Goal: Task Accomplishment & Management: Manage account settings

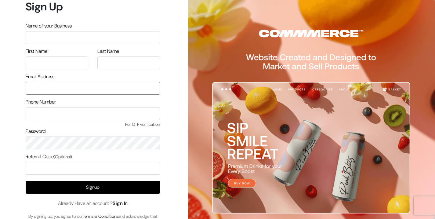
type input "info.dermaheal@gmail.com"
click at [124, 203] on link "Sign In" at bounding box center [120, 203] width 15 height 6
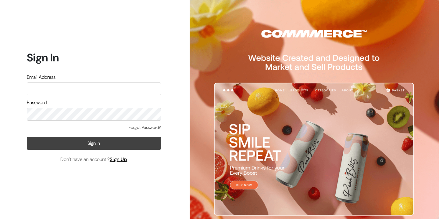
type input "info.dermaheal@gmail.com"
click at [91, 146] on button "Sign In" at bounding box center [94, 143] width 134 height 13
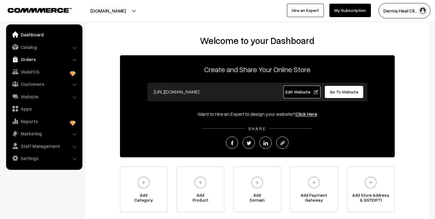
click at [36, 61] on link "Orders" at bounding box center [44, 59] width 73 height 11
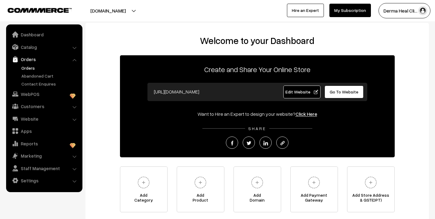
click at [43, 68] on link "Orders" at bounding box center [50, 68] width 60 height 6
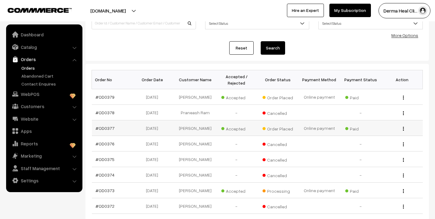
scroll to position [55, 0]
click at [108, 129] on link "#OD0377" at bounding box center [104, 128] width 19 height 5
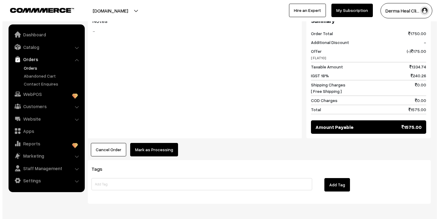
scroll to position [314, 0]
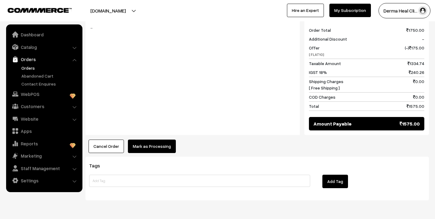
click at [147, 139] on button "Mark as Processing" at bounding box center [152, 145] width 48 height 13
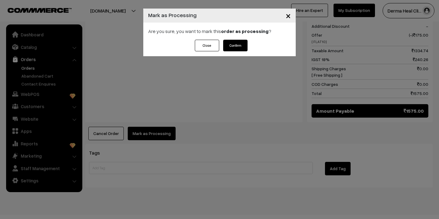
click at [237, 45] on button "Confirm" at bounding box center [235, 46] width 24 height 12
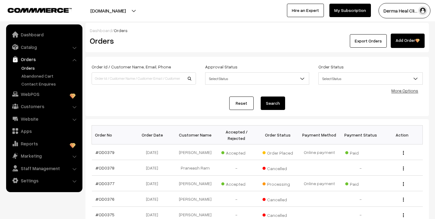
scroll to position [55, 0]
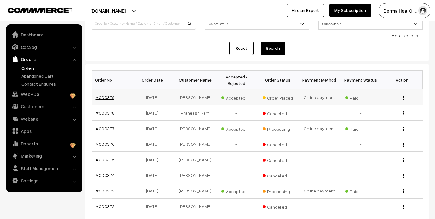
click at [107, 97] on link "#OD0379" at bounding box center [104, 97] width 19 height 5
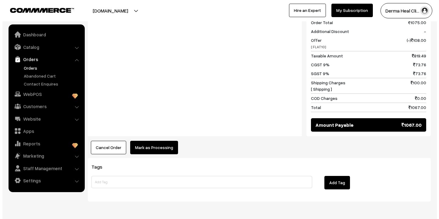
scroll to position [323, 0]
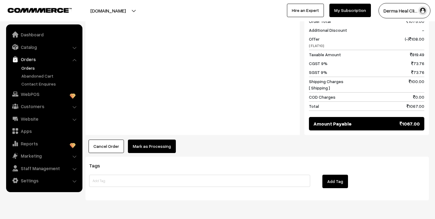
click at [152, 139] on button "Mark as Processing" at bounding box center [152, 145] width 48 height 13
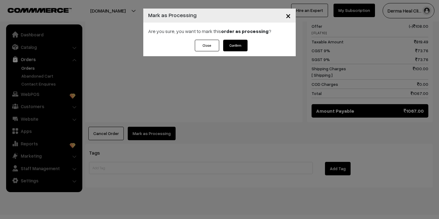
click at [233, 45] on button "Confirm" at bounding box center [235, 46] width 24 height 12
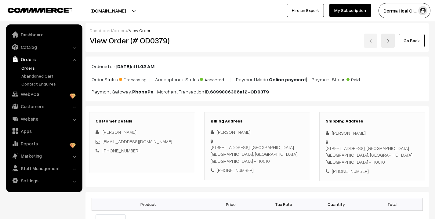
click at [52, 56] on link "Orders" at bounding box center [44, 59] width 73 height 11
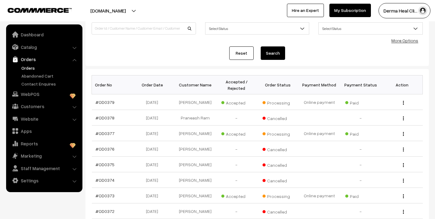
scroll to position [49, 0]
